Goal: Transaction & Acquisition: Download file/media

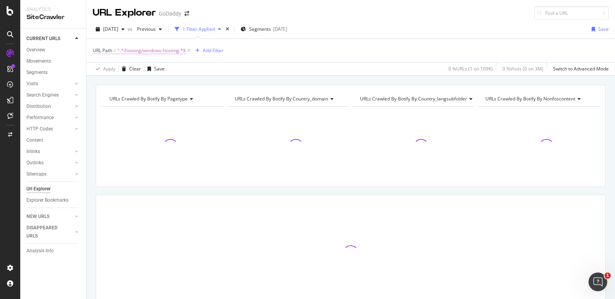
click at [156, 49] on span "^.*/hosting/windows-hosting.*$" at bounding box center [151, 50] width 69 height 11
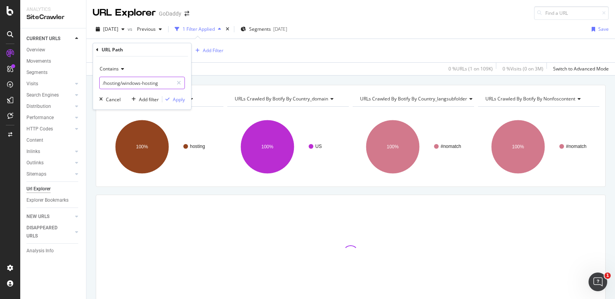
drag, startPoint x: 162, startPoint y: 84, endPoint x: 99, endPoint y: 81, distance: 63.9
click at [99, 81] on div "Contains /hosting/windows-hosting Cancel Add filter Apply" at bounding box center [142, 82] width 98 height 53
paste input "domains/domain-name-generator"
type input "/domains/domain-name-generator"
click at [182, 98] on div "Apply" at bounding box center [179, 99] width 12 height 7
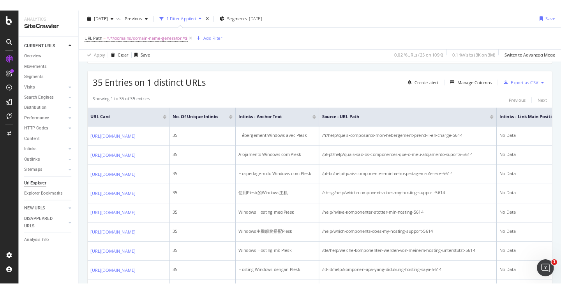
scroll to position [131, 0]
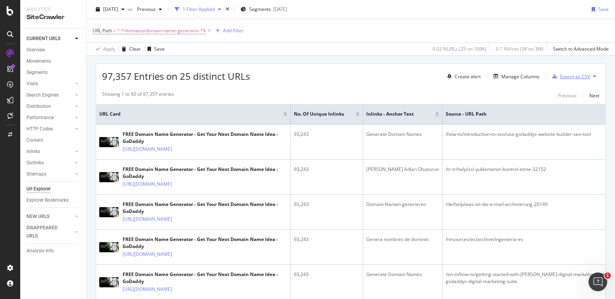
click at [567, 74] on div "Export as CSV" at bounding box center [575, 76] width 30 height 7
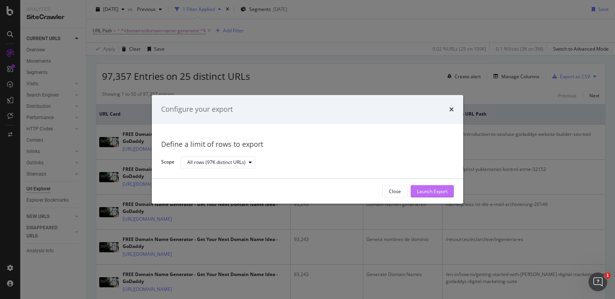
click at [441, 194] on div "Launch Export" at bounding box center [432, 191] width 31 height 7
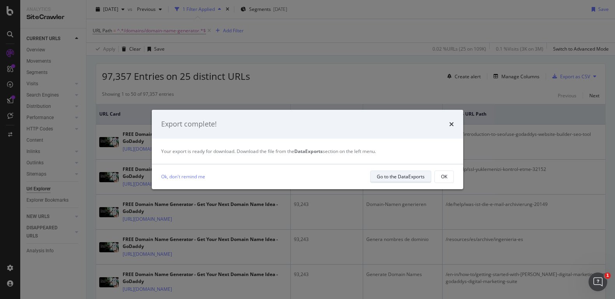
click at [381, 176] on div "Go to the DataExports" at bounding box center [401, 176] width 48 height 7
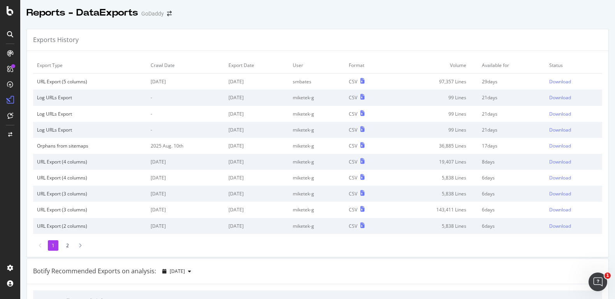
click at [407, 86] on td "97,357 Lines" at bounding box center [435, 82] width 88 height 16
click at [565, 81] on div "Download" at bounding box center [560, 81] width 22 height 7
